Goal: Task Accomplishment & Management: Use online tool/utility

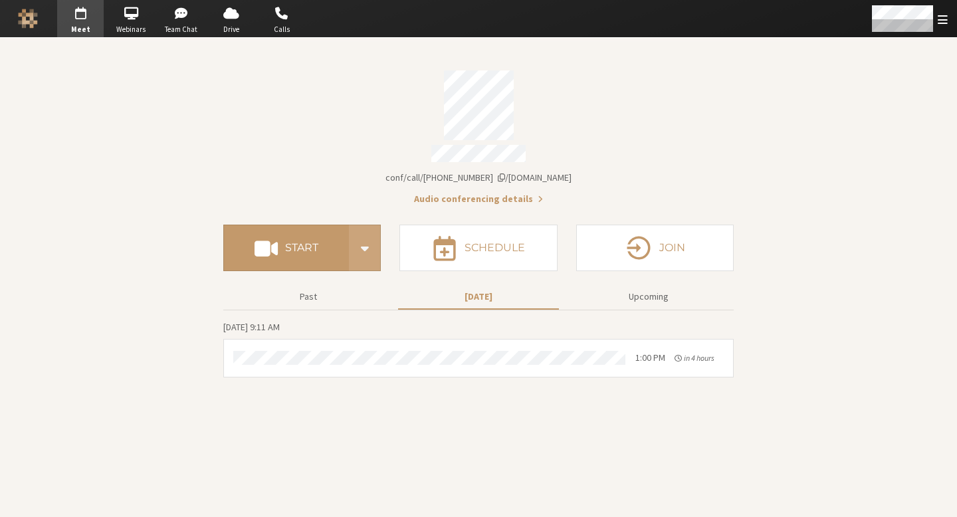
click at [350, 230] on div "Start conference options" at bounding box center [365, 248] width 32 height 47
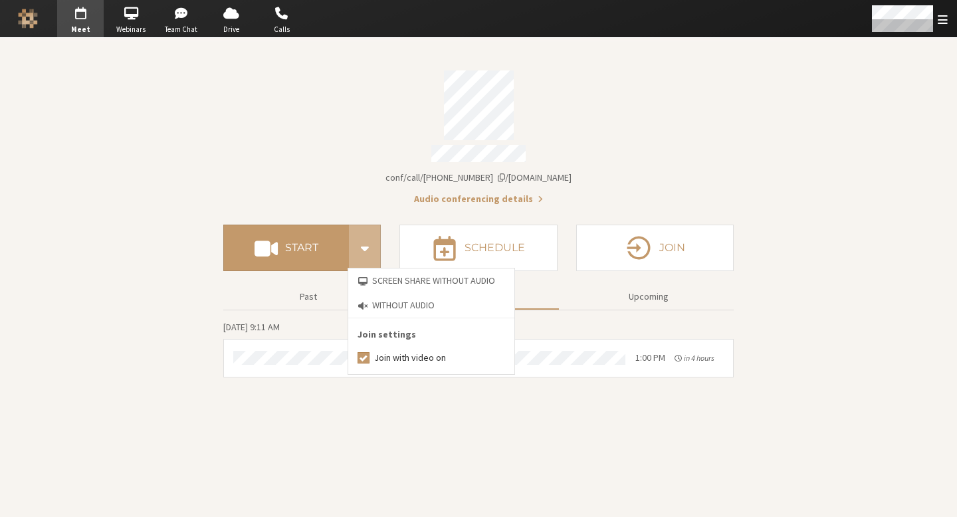
click at [346, 189] on div "Audio conferencing details" at bounding box center [478, 197] width 511 height 17
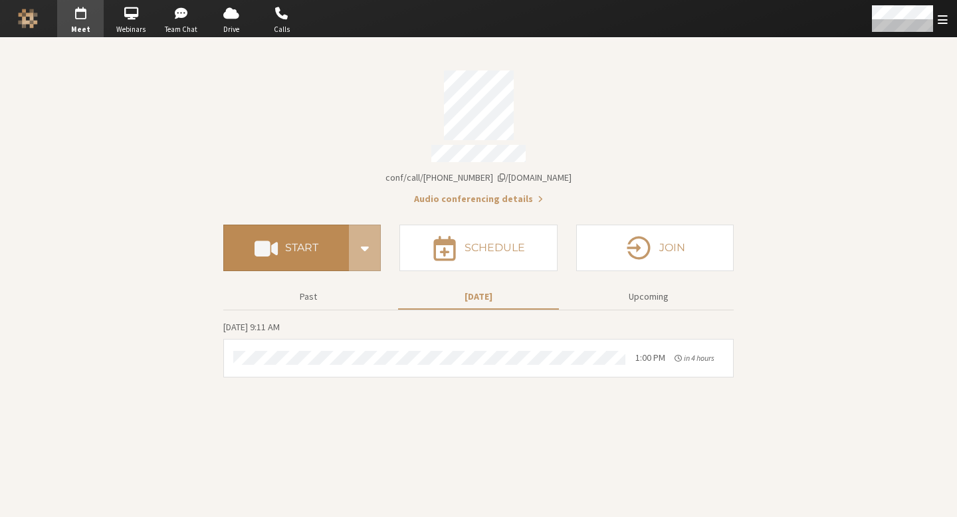
click at [295, 252] on button "Start" at bounding box center [286, 248] width 126 height 47
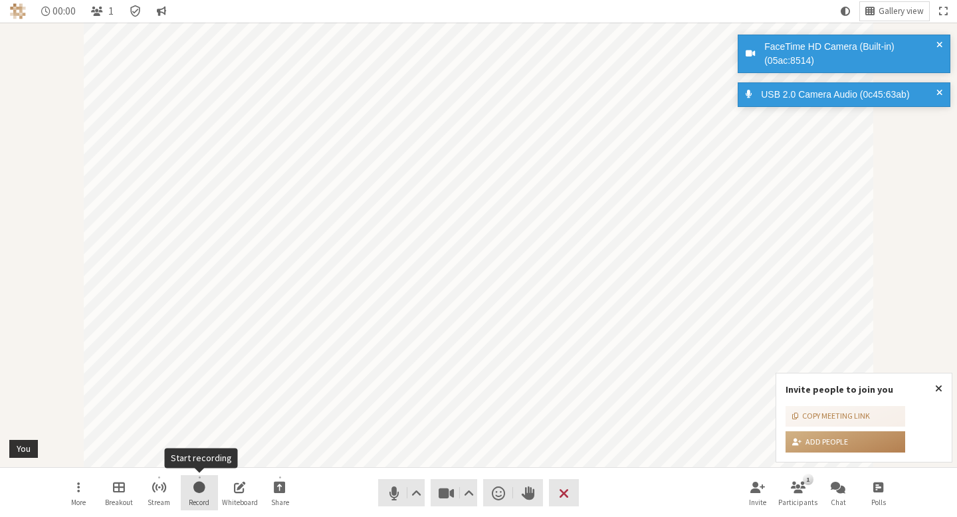
click at [198, 496] on button "Record" at bounding box center [199, 493] width 37 height 36
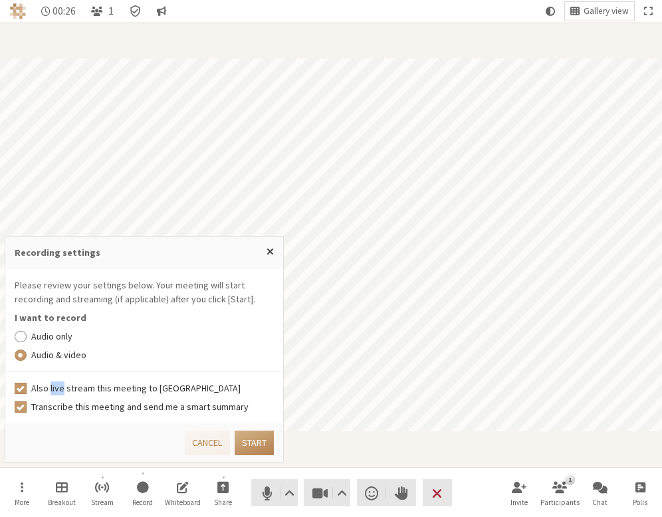
click at [72, 394] on label "Also live stream this meeting to [GEOGRAPHIC_DATA]" at bounding box center [152, 389] width 243 height 14
click at [27, 394] on input "Also live stream this meeting to [GEOGRAPHIC_DATA]" at bounding box center [21, 388] width 12 height 13
click at [28, 387] on div "Also live stream this meeting to [GEOGRAPHIC_DATA]" at bounding box center [144, 389] width 259 height 14
click at [21, 387] on input "Also live stream this meeting to [GEOGRAPHIC_DATA]" at bounding box center [21, 388] width 12 height 13
click at [78, 385] on label "Also live stream this meeting to [GEOGRAPHIC_DATA]" at bounding box center [152, 389] width 243 height 14
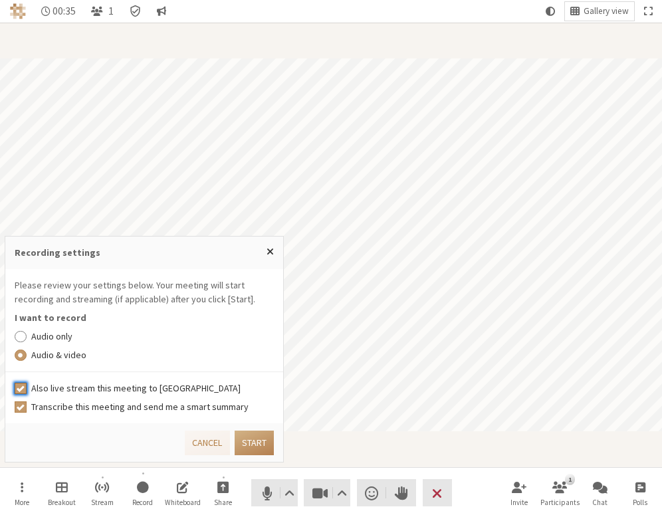
click at [27, 385] on input "Also live stream this meeting to [GEOGRAPHIC_DATA]" at bounding box center [21, 388] width 12 height 13
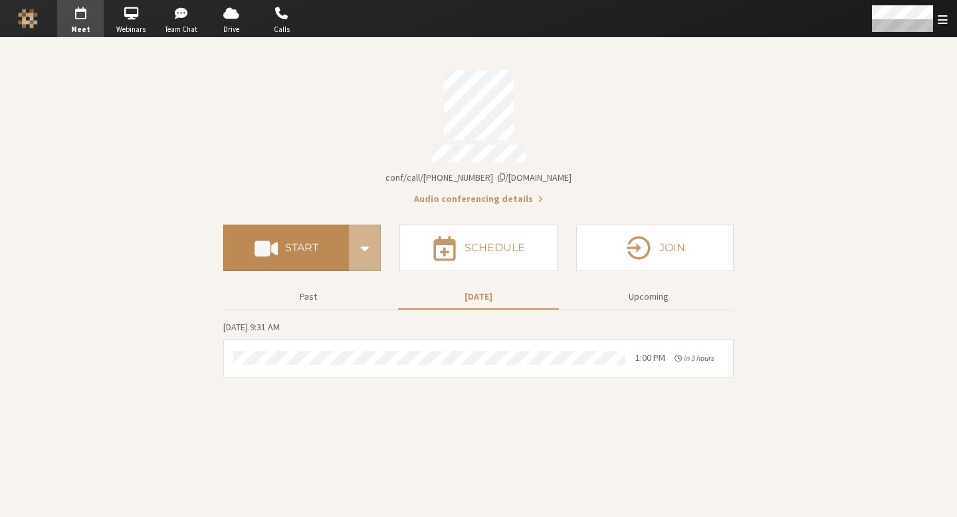
click at [309, 229] on button "Start" at bounding box center [286, 248] width 126 height 47
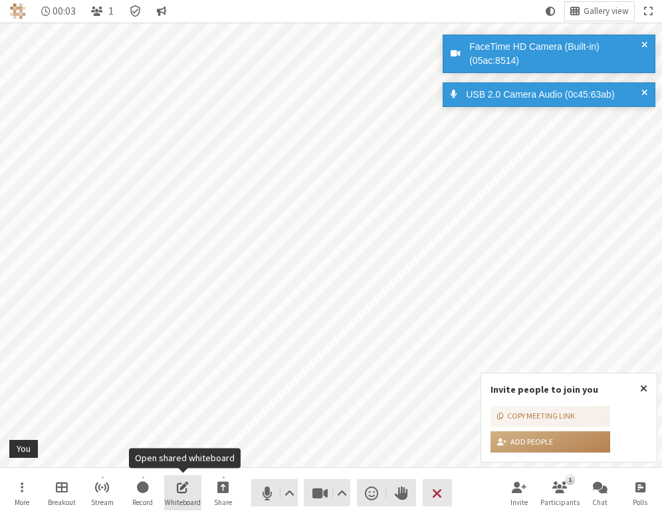
click at [201, 489] on button "Whiteboard" at bounding box center [182, 493] width 37 height 36
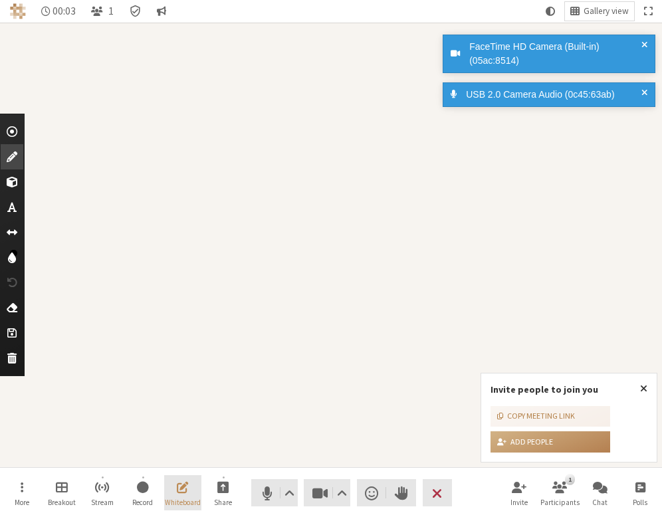
click at [191, 487] on button "Whiteboard" at bounding box center [182, 493] width 37 height 36
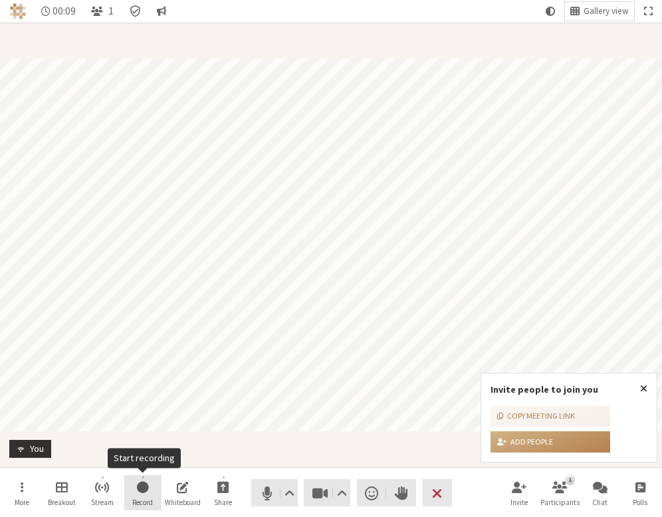
click at [157, 504] on button "Record" at bounding box center [142, 493] width 37 height 36
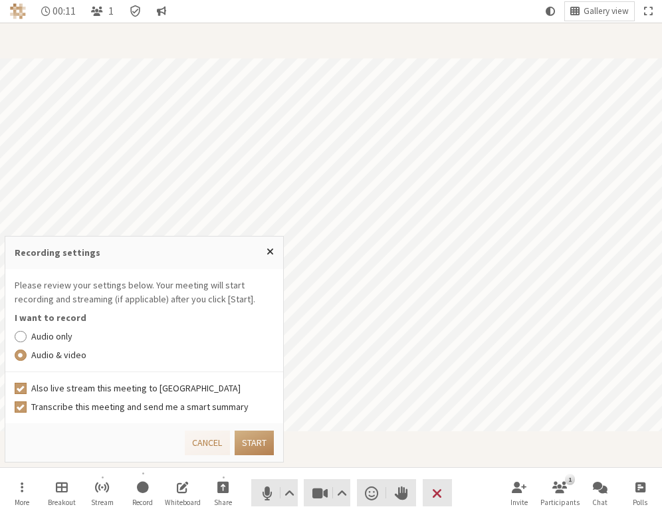
click at [172, 342] on label "Audio only" at bounding box center [152, 337] width 243 height 14
click at [27, 342] on input "Audio only" at bounding box center [21, 336] width 12 height 13
click at [261, 441] on button "Start" at bounding box center [254, 443] width 39 height 25
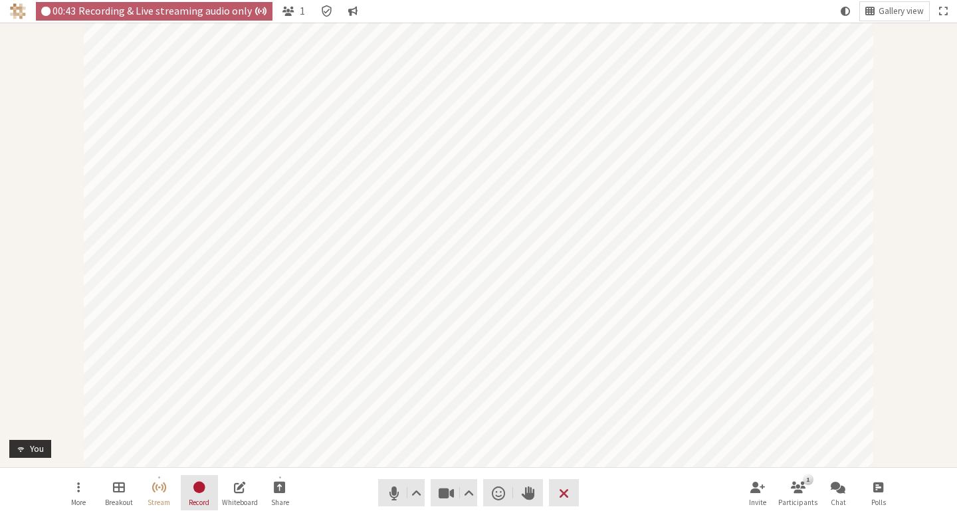
click at [217, 484] on button "Record" at bounding box center [199, 493] width 37 height 36
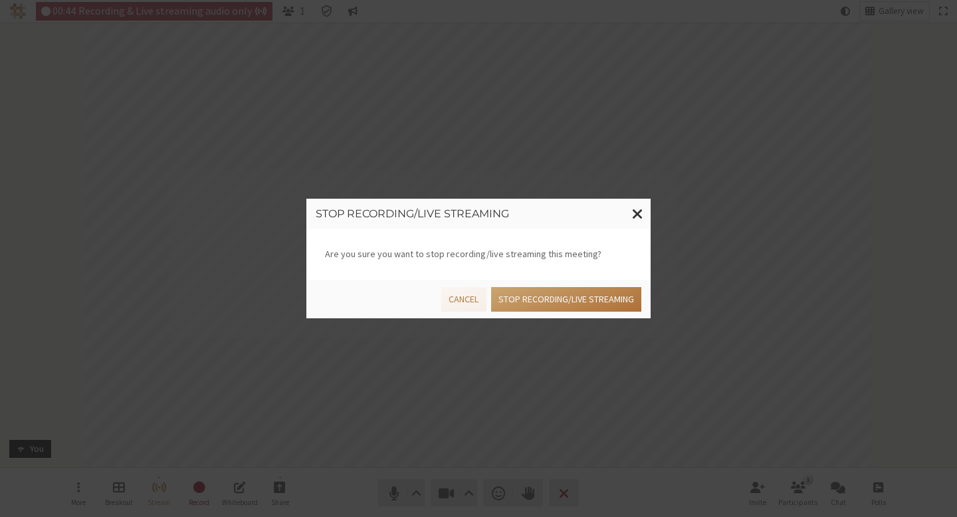
click at [593, 298] on button "Stop recording/live streaming" at bounding box center [566, 299] width 150 height 25
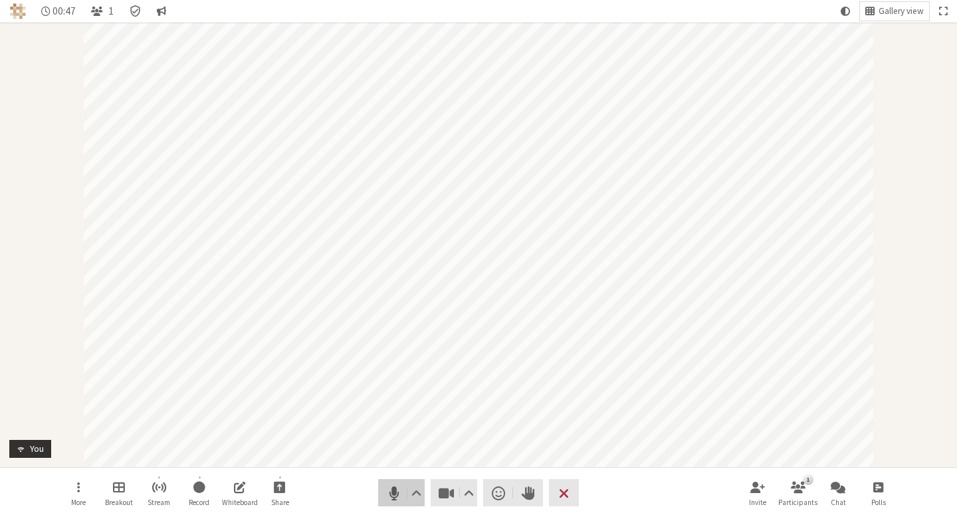
click at [388, 479] on button "Audio" at bounding box center [401, 492] width 47 height 27
click at [446, 485] on span "Stop video (⌘+Shift+V)" at bounding box center [446, 493] width 19 height 19
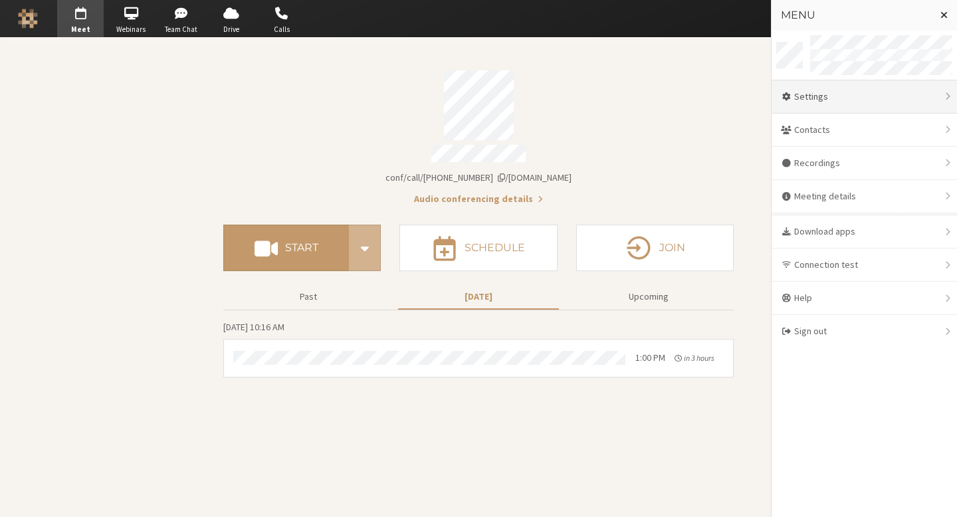
click at [843, 94] on div "Settings" at bounding box center [864, 96] width 185 height 33
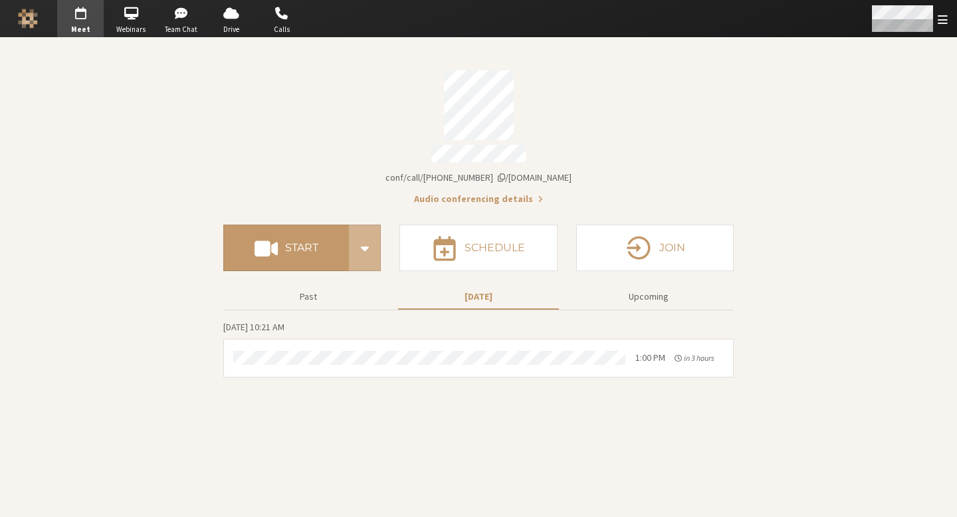
click at [936, 11] on div "Open menu" at bounding box center [908, 18] width 97 height 37
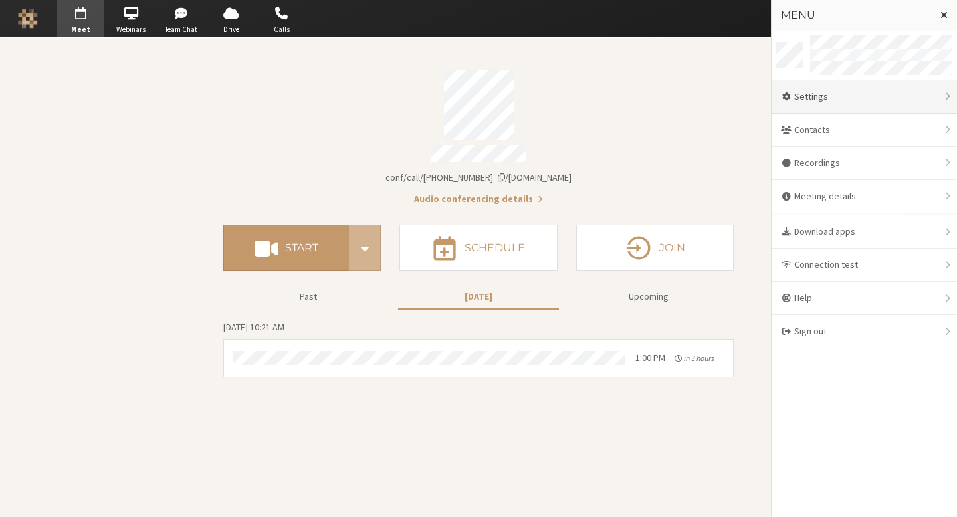
drag, startPoint x: 873, startPoint y: 106, endPoint x: 867, endPoint y: 119, distance: 14.6
click at [872, 107] on div "Settings" at bounding box center [864, 96] width 185 height 33
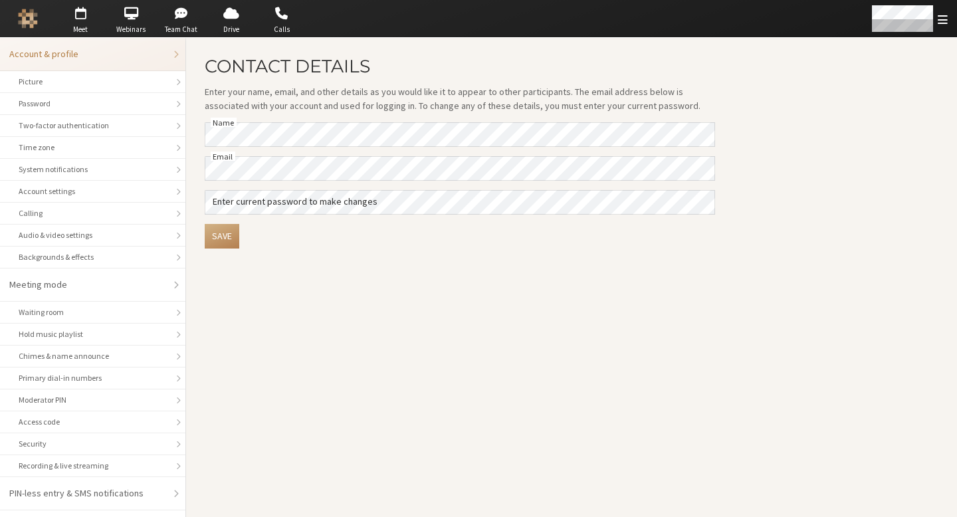
click at [594, 274] on main "Contact details Enter your name, email, and other details as you would like it …" at bounding box center [571, 277] width 771 height 479
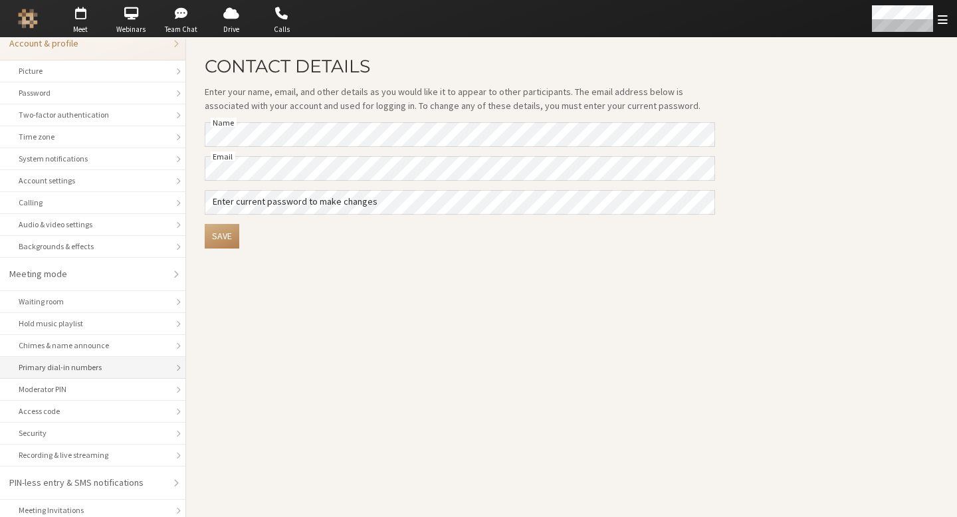
scroll to position [11, 0]
click at [104, 459] on div "Recording & live streaming" at bounding box center [93, 455] width 148 height 12
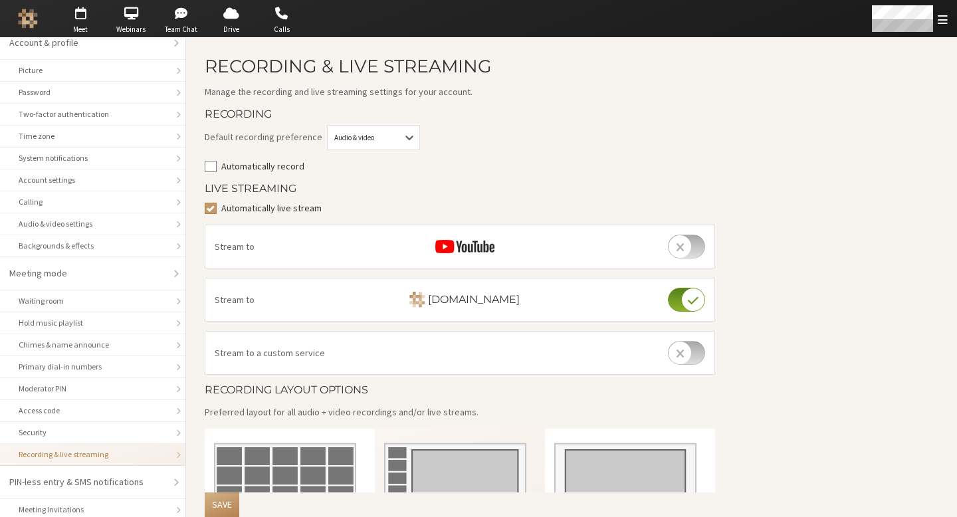
click at [223, 206] on label "Automatically live stream" at bounding box center [468, 208] width 495 height 14
click at [217, 206] on input "Automatically live stream" at bounding box center [211, 207] width 12 height 13
click at [485, 193] on h4 "Live Streaming" at bounding box center [460, 189] width 511 height 12
click at [298, 213] on label "Automatically live stream" at bounding box center [468, 208] width 495 height 14
click at [217, 213] on input "Automatically live stream" at bounding box center [211, 207] width 12 height 13
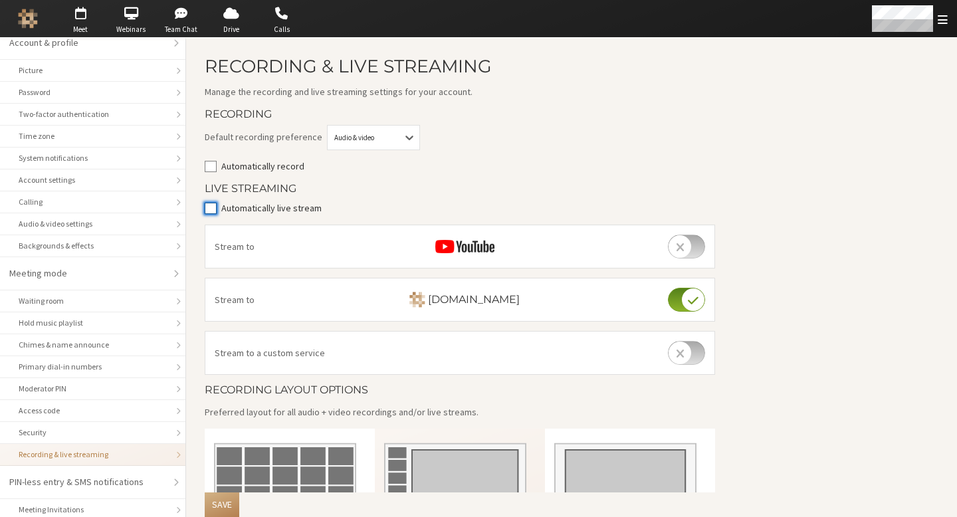
checkbox input "true"
click at [221, 506] on button "Save" at bounding box center [222, 505] width 35 height 25
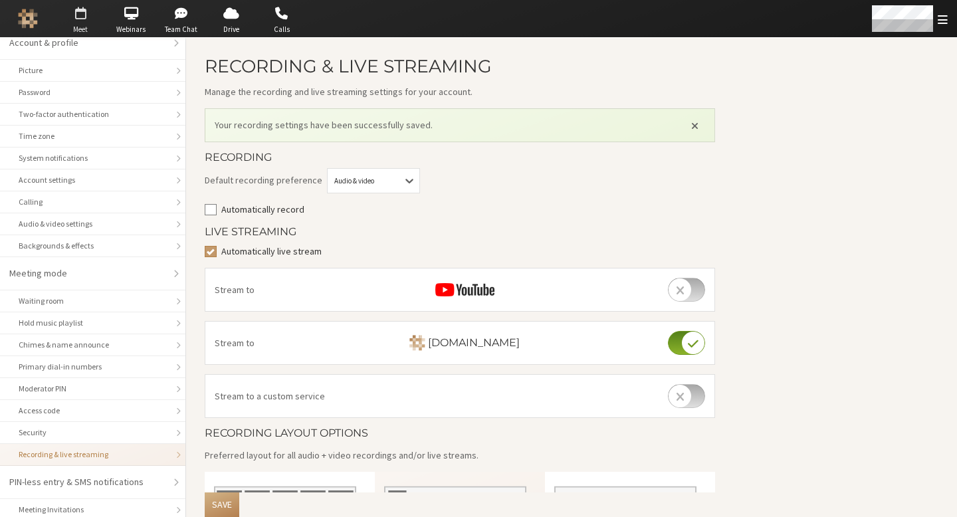
click at [69, 18] on span "button" at bounding box center [80, 13] width 47 height 21
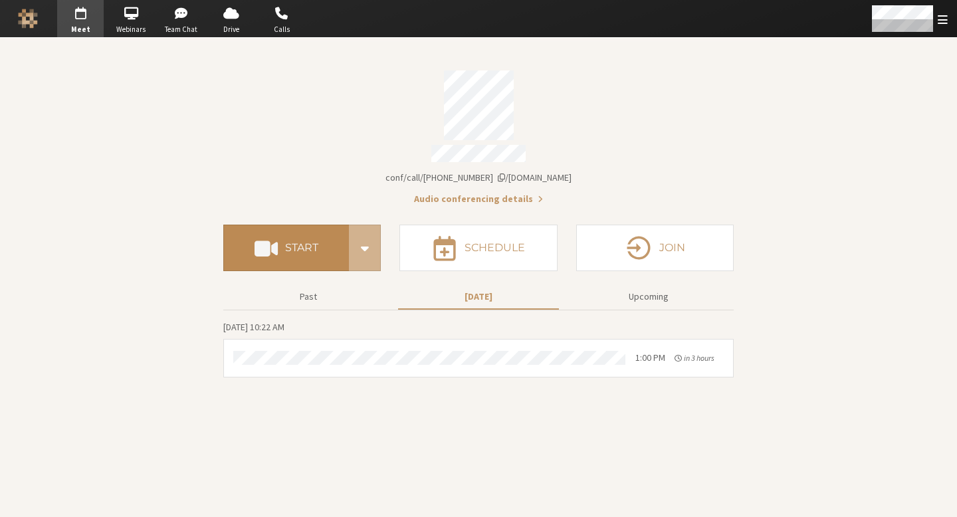
click at [298, 231] on button "Start" at bounding box center [286, 248] width 126 height 47
click at [307, 232] on button "Start" at bounding box center [286, 248] width 126 height 47
click at [361, 131] on div "Account details" at bounding box center [478, 105] width 511 height 70
click at [307, 243] on h4 "Start" at bounding box center [301, 248] width 33 height 11
click at [710, 146] on div "Account details" at bounding box center [478, 155] width 511 height 21
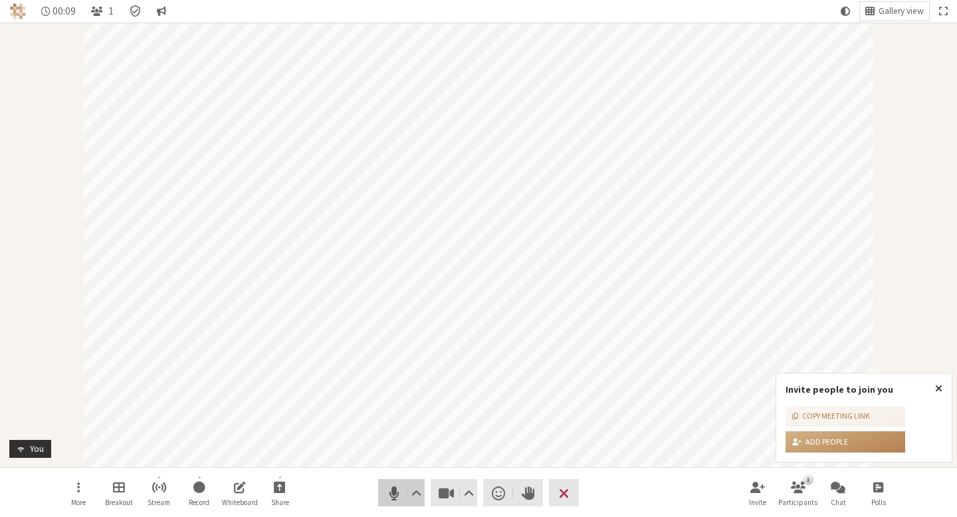
click at [385, 487] on span "Mute (⌘+Shift+A)" at bounding box center [394, 493] width 19 height 19
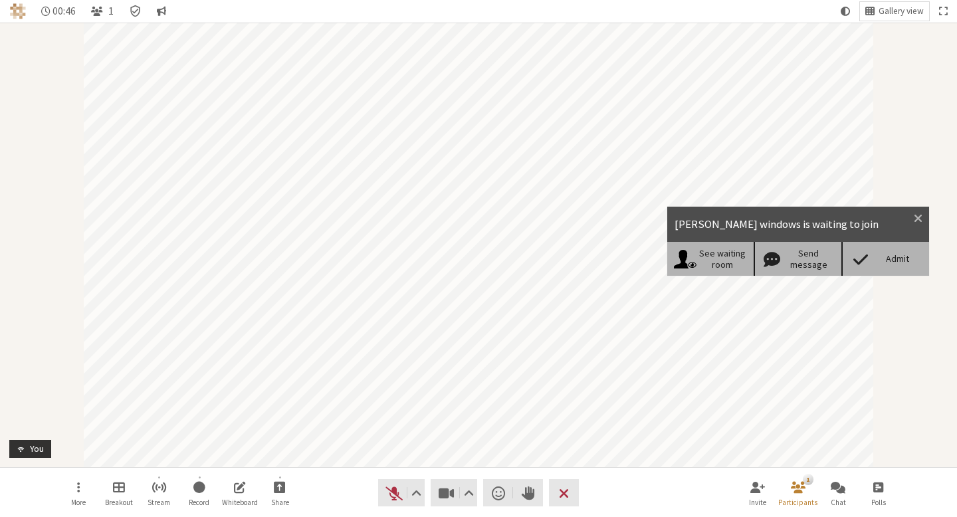
click at [874, 263] on div "Admit" at bounding box center [897, 258] width 51 height 11
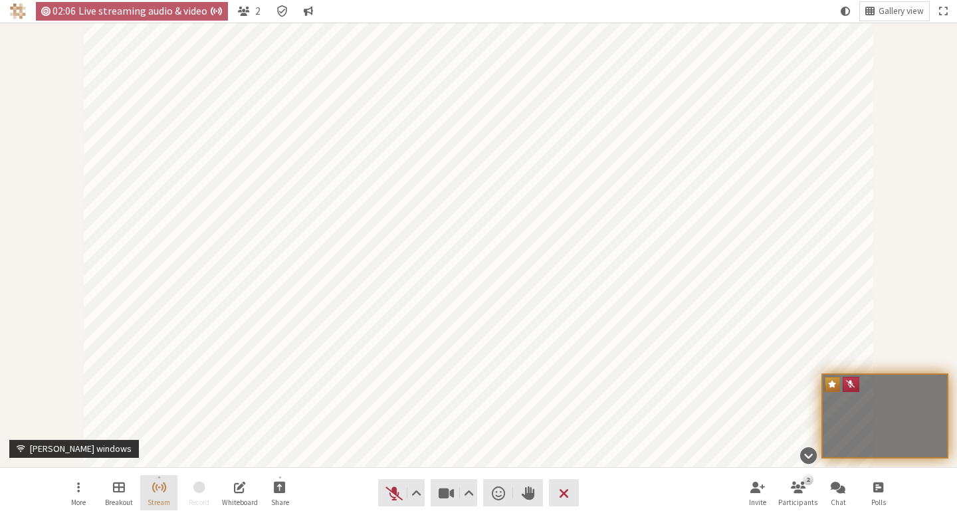
click at [164, 499] on span "Stream" at bounding box center [159, 503] width 23 height 8
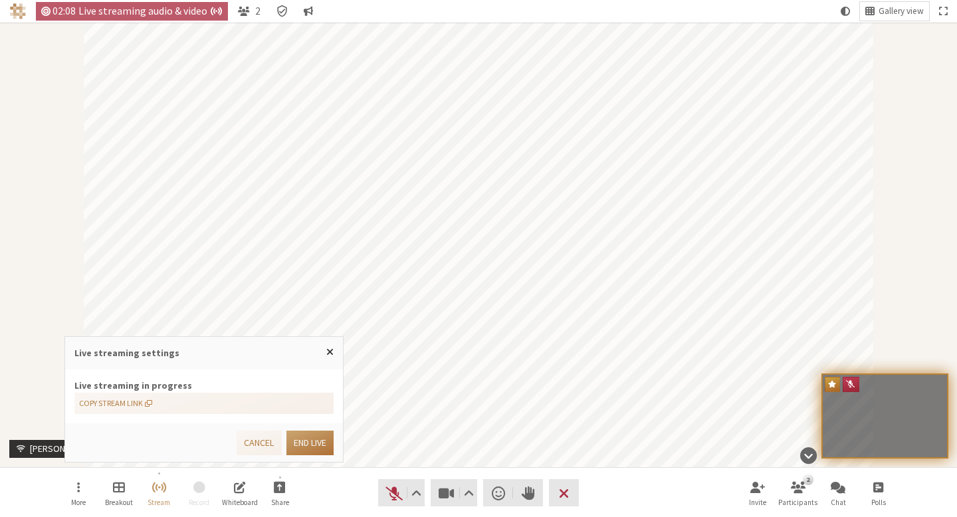
click at [309, 441] on button "End live" at bounding box center [310, 443] width 47 height 25
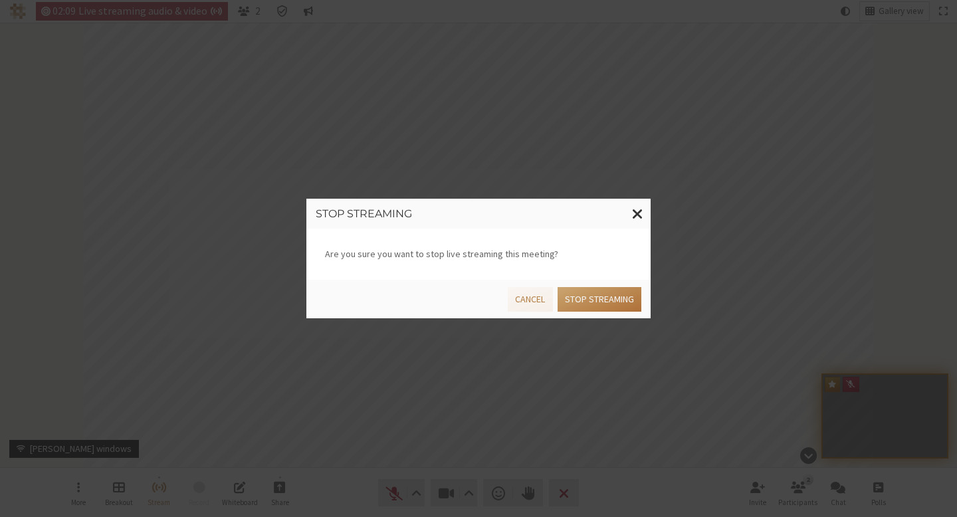
click at [582, 299] on button "Stop streaming" at bounding box center [600, 299] width 84 height 25
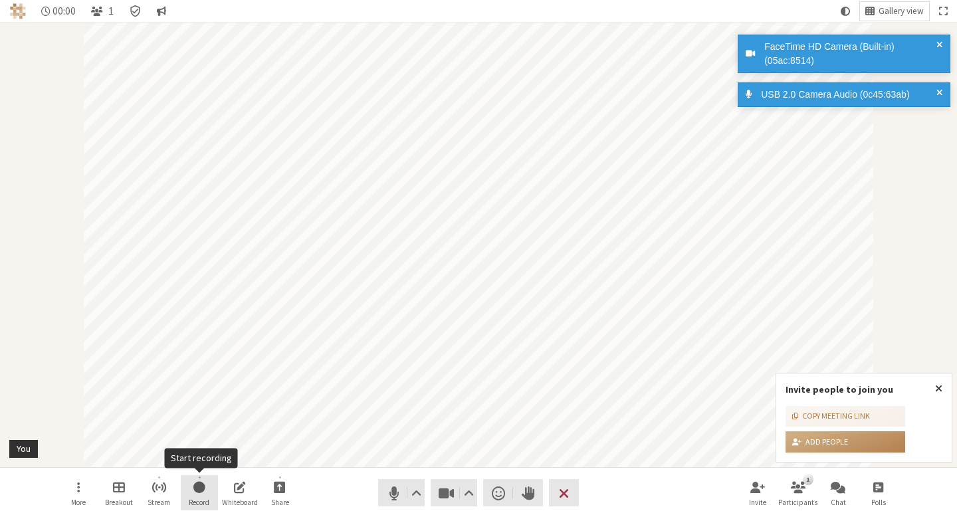
click at [211, 493] on button "Record" at bounding box center [199, 493] width 37 height 36
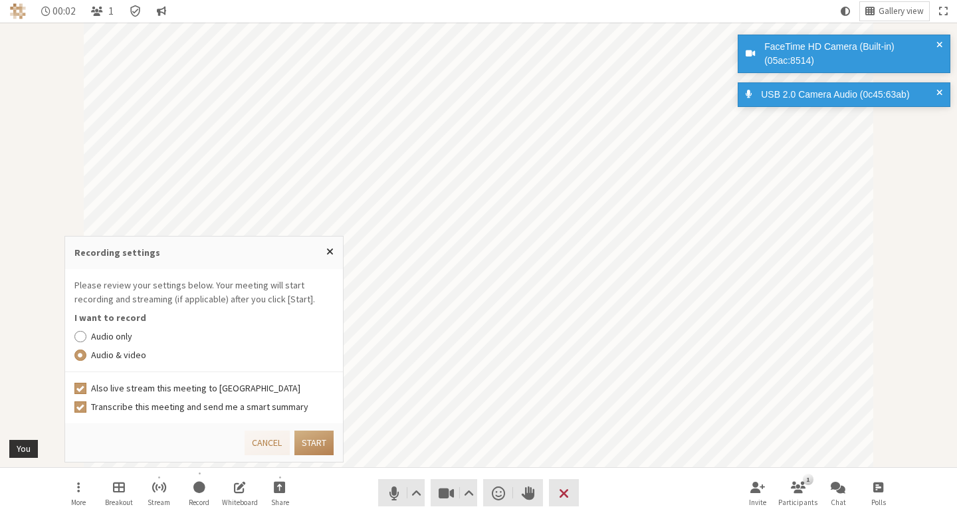
click at [114, 338] on label "Audio only" at bounding box center [212, 337] width 243 height 14
click at [86, 338] on input "Audio only" at bounding box center [80, 336] width 12 height 13
click at [124, 403] on label "Transcribe this meeting and send me a smart summary" at bounding box center [212, 407] width 243 height 14
click at [86, 403] on input "Transcribe this meeting and send me a smart summary" at bounding box center [80, 406] width 12 height 13
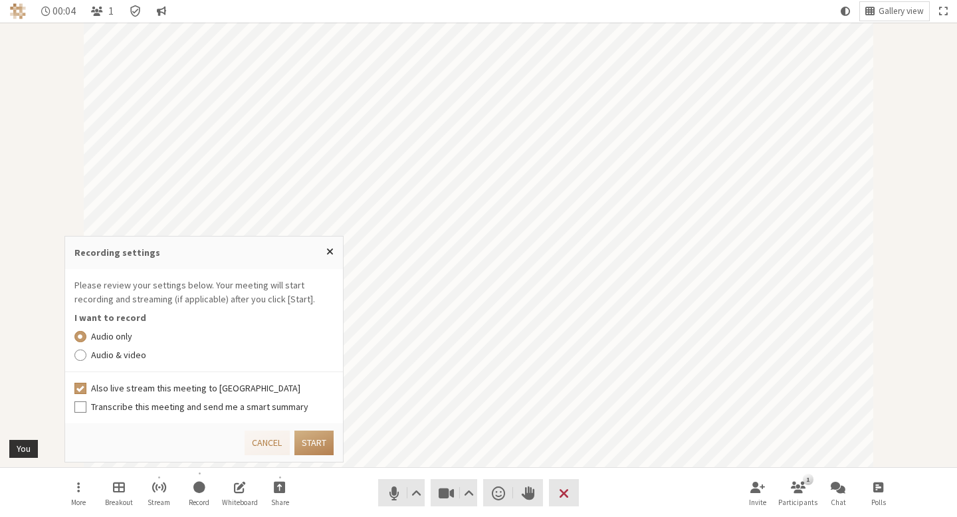
click at [282, 355] on label "Audio & video" at bounding box center [212, 355] width 243 height 14
click at [86, 355] on input "Audio & video" at bounding box center [80, 354] width 12 height 13
click at [281, 356] on label "Audio & video" at bounding box center [212, 355] width 243 height 14
click at [86, 356] on input "Audio & video" at bounding box center [80, 354] width 12 height 13
click at [269, 341] on label "Audio only" at bounding box center [212, 337] width 243 height 14
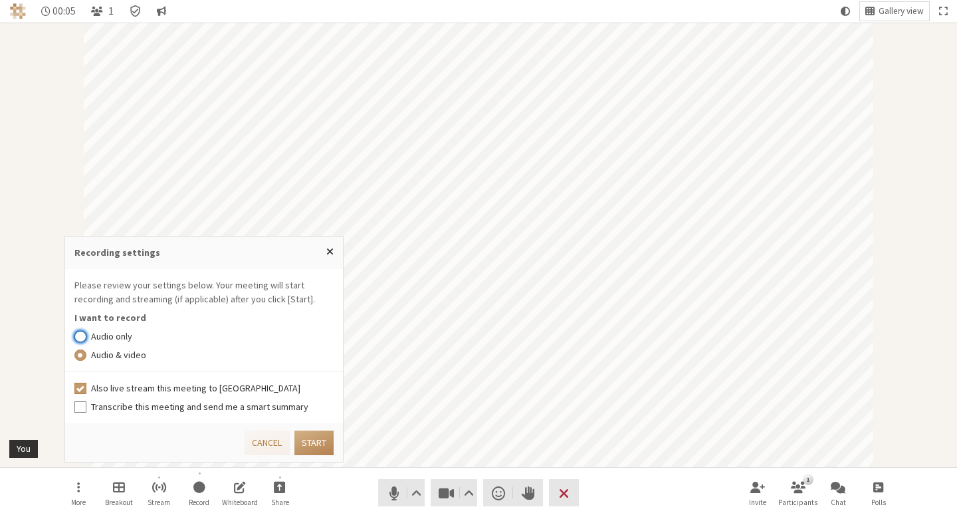
click at [86, 341] on input "Audio only" at bounding box center [80, 336] width 12 height 13
click at [324, 444] on button "Start" at bounding box center [314, 443] width 39 height 25
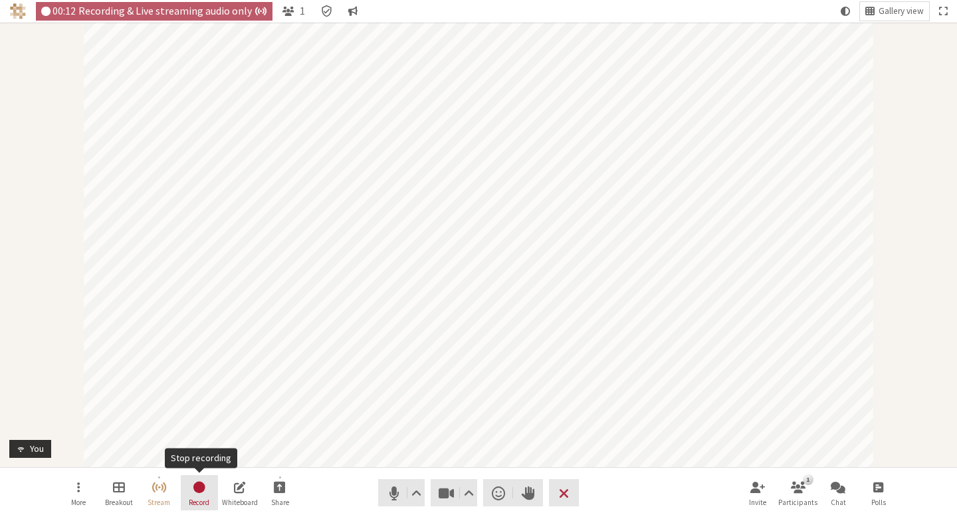
click at [203, 499] on span "Record" at bounding box center [199, 503] width 21 height 8
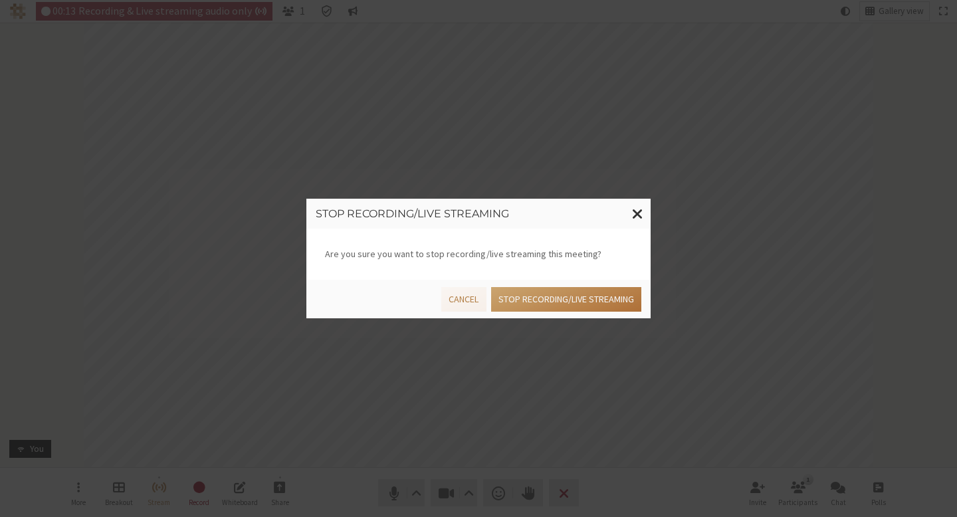
click at [523, 306] on button "Stop recording/live streaming" at bounding box center [566, 299] width 150 height 25
